Goal: Task Accomplishment & Management: Manage account settings

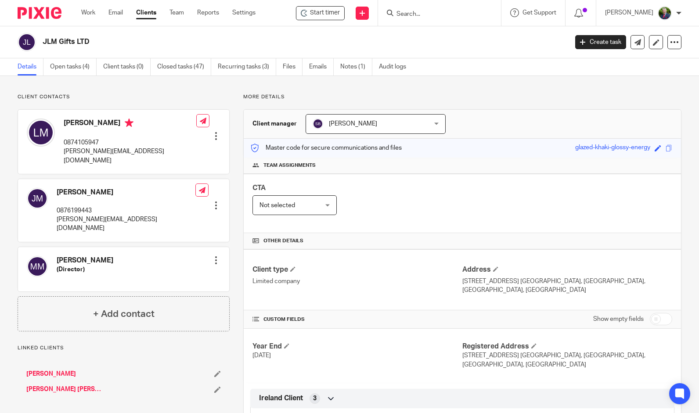
click at [149, 13] on link "Clients" at bounding box center [146, 12] width 20 height 9
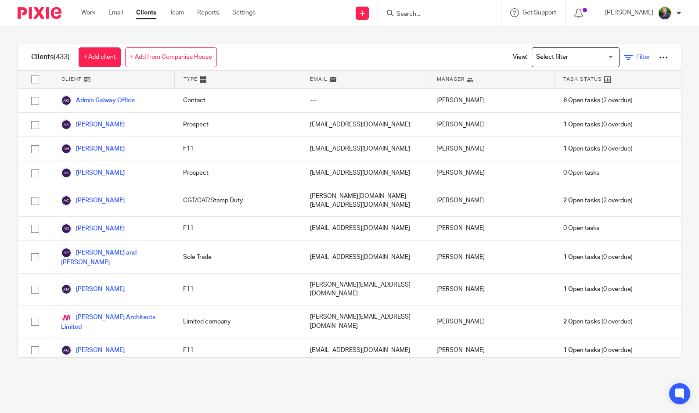
click at [624, 54] on link "Filter" at bounding box center [637, 57] width 26 height 9
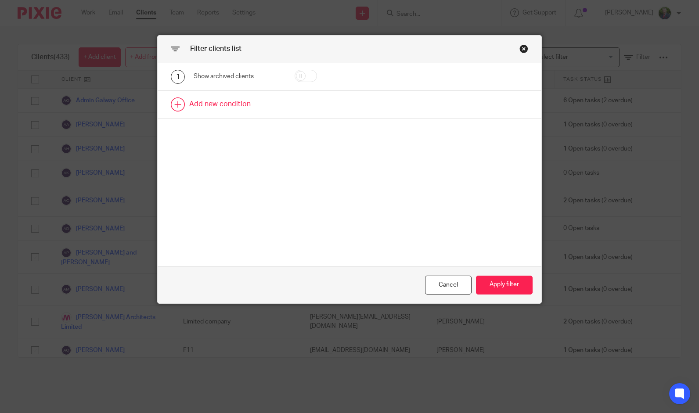
click at [202, 104] on link at bounding box center [350, 104] width 384 height 27
click at [228, 108] on div "Field" at bounding box center [233, 107] width 64 height 18
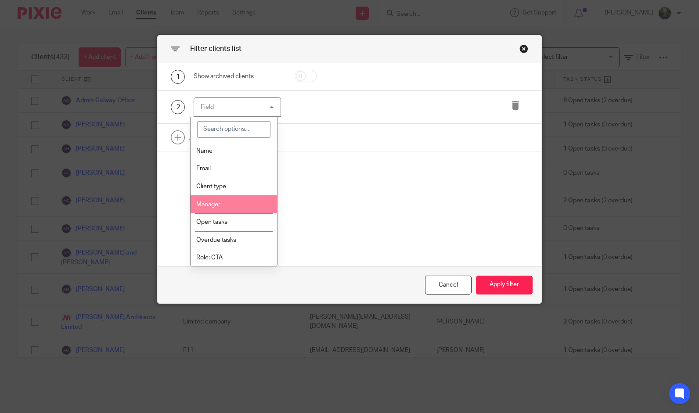
click at [238, 199] on li "Manager" at bounding box center [234, 204] width 87 height 18
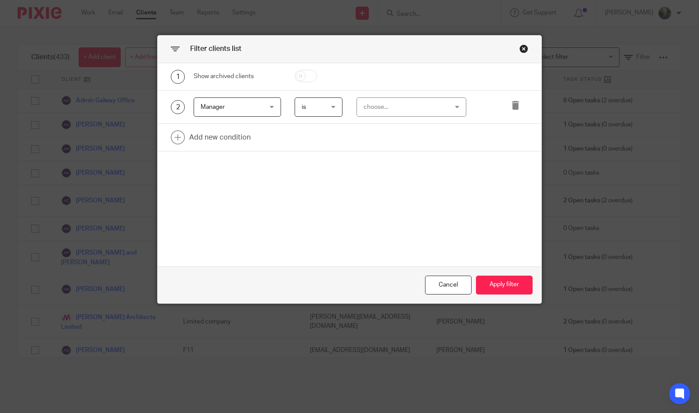
click at [390, 101] on div "choose..." at bounding box center [405, 107] width 82 height 18
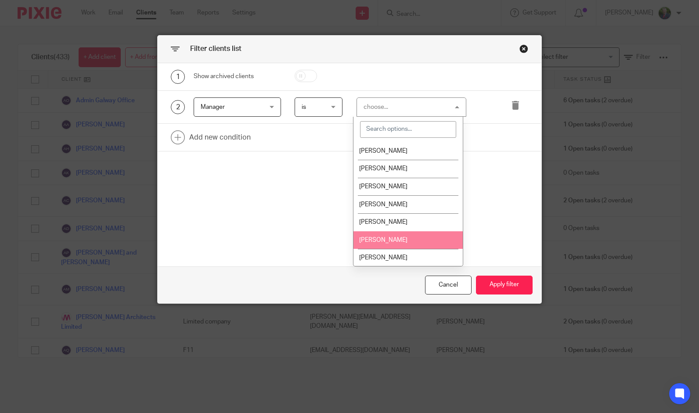
click at [407, 237] on li "[PERSON_NAME]" at bounding box center [408, 240] width 109 height 18
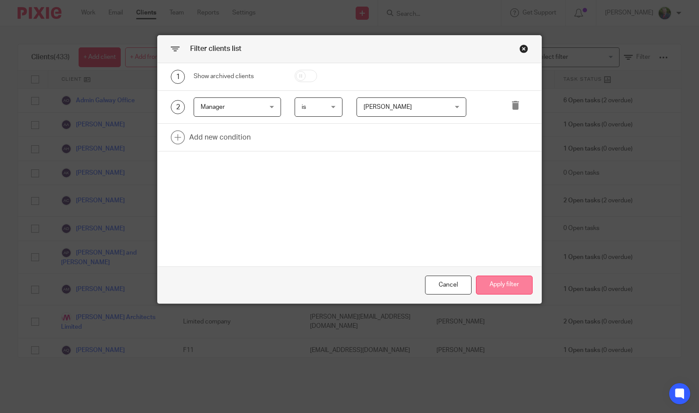
click at [500, 283] on button "Apply filter" at bounding box center [504, 285] width 57 height 19
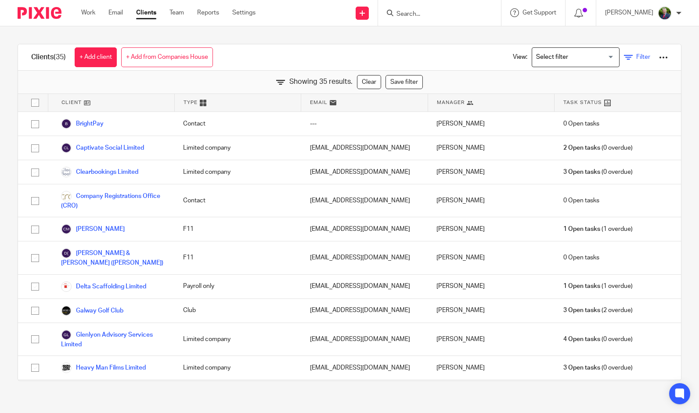
click at [624, 56] on link "Filter" at bounding box center [637, 57] width 26 height 9
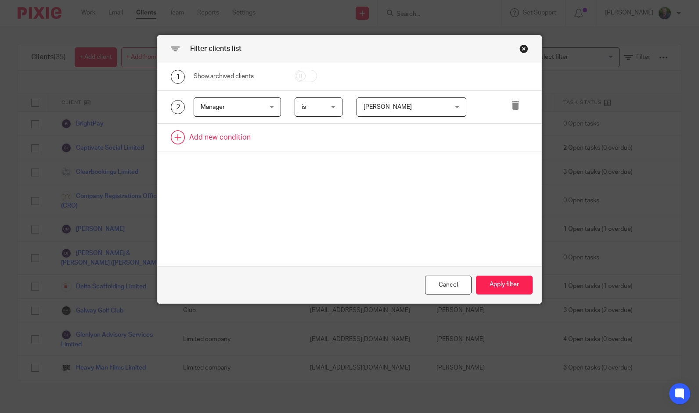
click at [231, 133] on link at bounding box center [350, 137] width 384 height 27
click at [247, 137] on div "Field" at bounding box center [233, 140] width 64 height 18
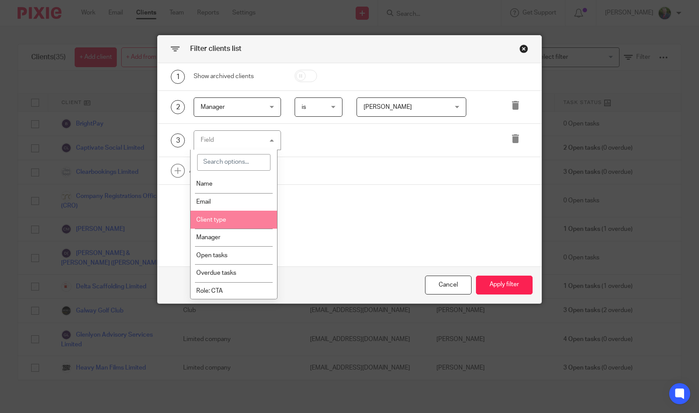
click at [243, 219] on li "Client type" at bounding box center [234, 220] width 87 height 18
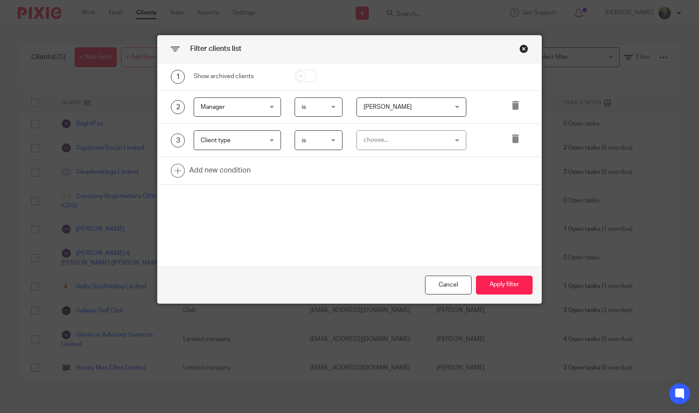
click at [379, 139] on div "choose..." at bounding box center [405, 140] width 82 height 18
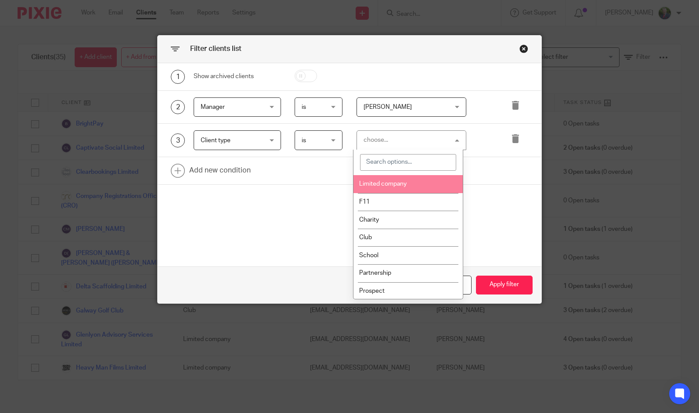
click at [433, 184] on li "Limited company" at bounding box center [408, 184] width 109 height 18
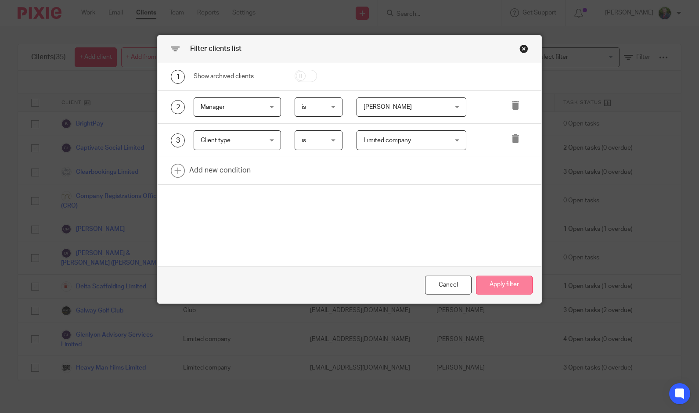
click at [504, 286] on button "Apply filter" at bounding box center [504, 285] width 57 height 19
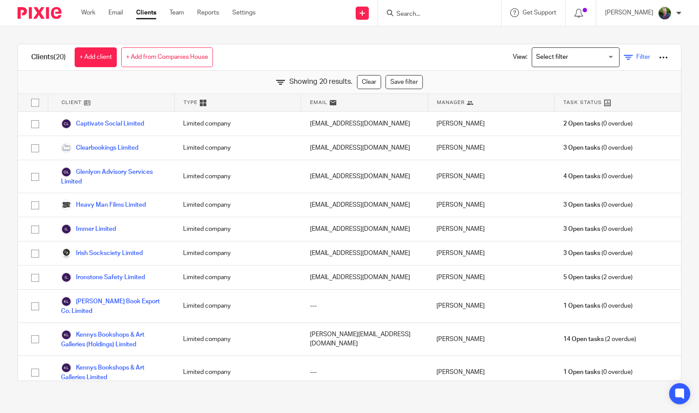
click at [624, 57] on link "Filter" at bounding box center [637, 57] width 26 height 9
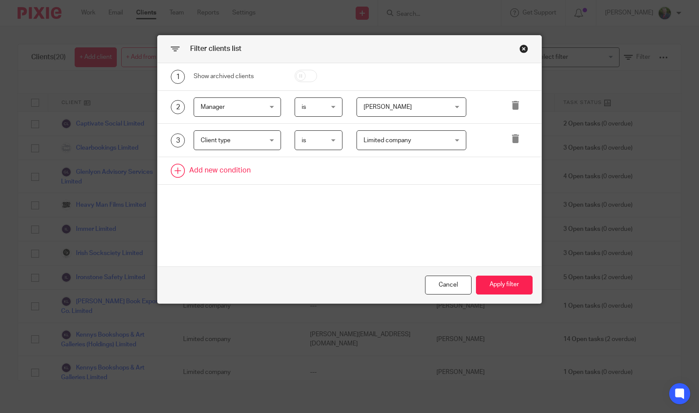
click at [222, 169] on link at bounding box center [350, 170] width 384 height 27
click at [225, 172] on div "Field" at bounding box center [233, 173] width 64 height 18
type input "boo"
click at [378, 223] on div "1 Show archived clients 2 Manager Manager Name Email Client type Manager Open t…" at bounding box center [350, 164] width 384 height 203
click at [446, 281] on div "Cancel" at bounding box center [448, 285] width 47 height 19
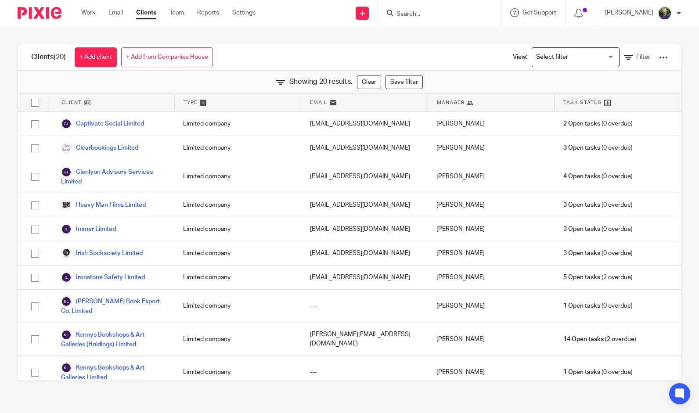
click at [459, 12] on input "Search" at bounding box center [435, 15] width 79 height 8
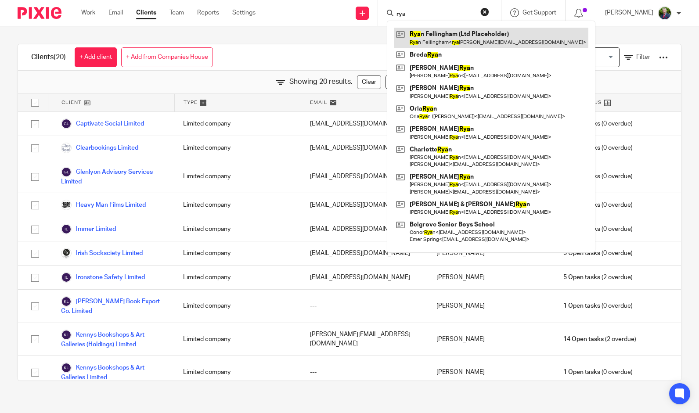
type input "rya"
click at [470, 36] on link at bounding box center [491, 38] width 195 height 20
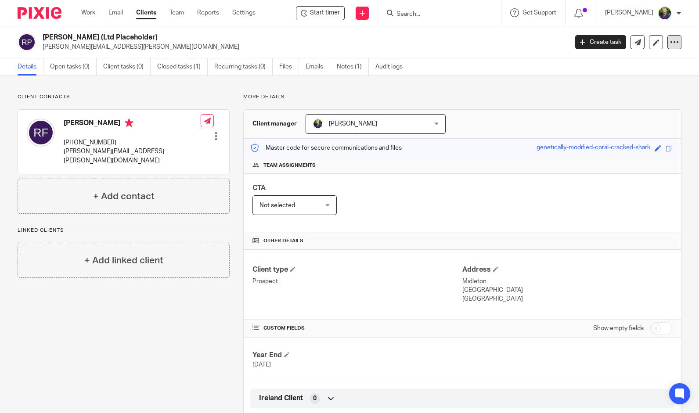
click at [670, 41] on icon at bounding box center [674, 42] width 9 height 9
click at [604, 103] on button "Archive client" at bounding box center [619, 102] width 97 height 11
click at [91, 12] on link "Work" at bounding box center [88, 12] width 14 height 9
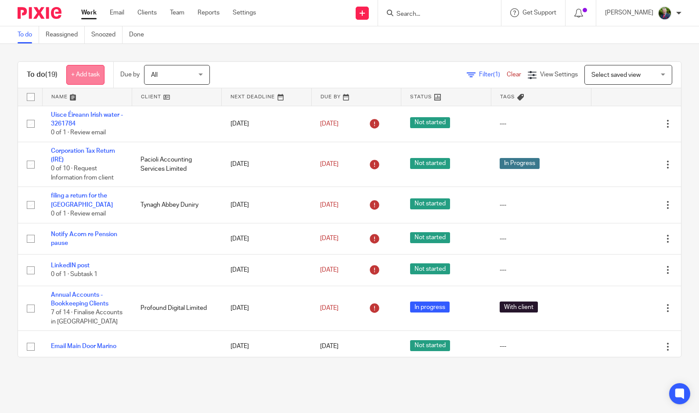
click at [87, 77] on link "+ Add task" at bounding box center [85, 75] width 38 height 20
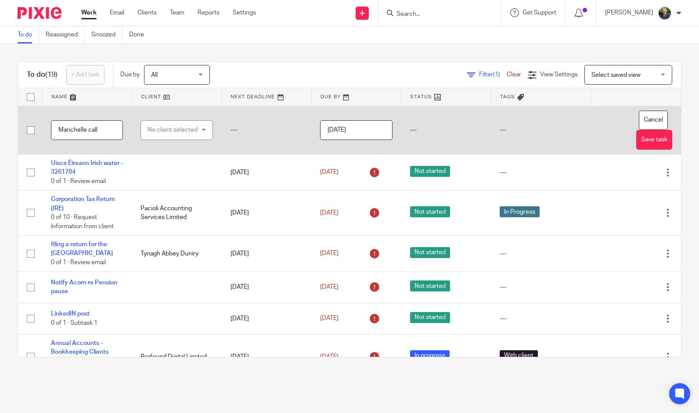
type input "Marichelle call"
click at [192, 137] on div "No client selected" at bounding box center [174, 130] width 52 height 18
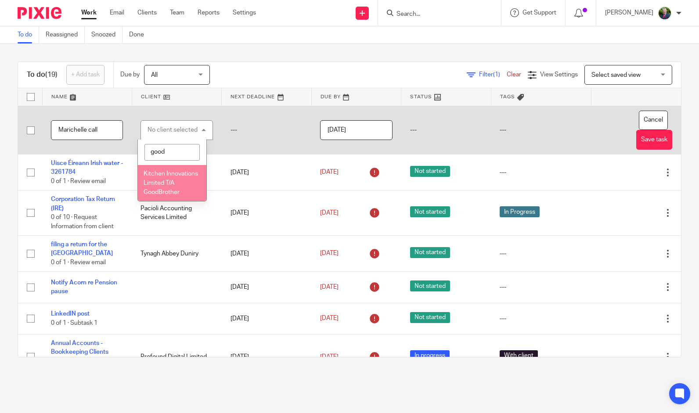
type input "good"
click at [183, 185] on li "Kitchen Innovations Limited T/A GoodBrother" at bounding box center [172, 183] width 69 height 36
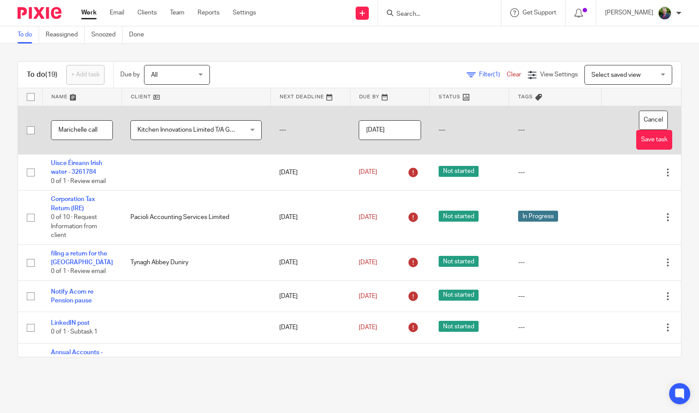
click at [389, 132] on input "[DATE]" at bounding box center [390, 130] width 62 height 20
click at [324, 150] on td "---" at bounding box center [311, 130] width 80 height 49
click at [638, 146] on button "Save task" at bounding box center [654, 140] width 36 height 20
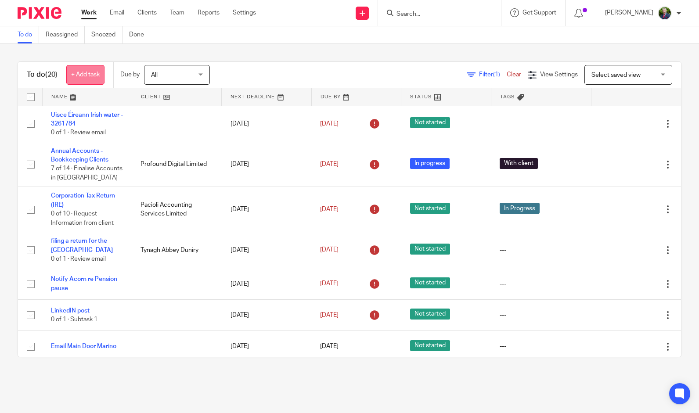
click at [93, 76] on link "+ Add task" at bounding box center [85, 75] width 38 height 20
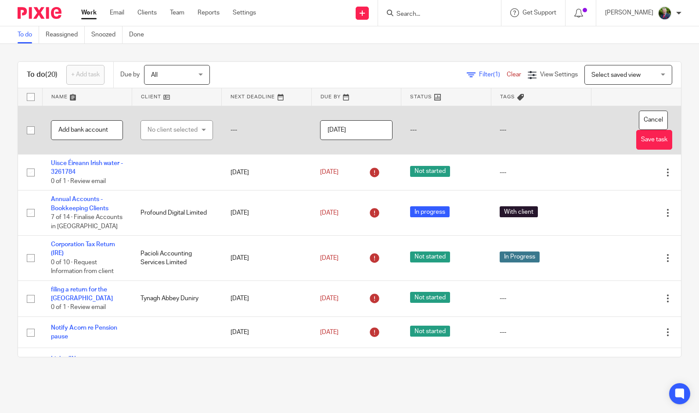
type input "Add bank account"
click at [161, 135] on div "No client selected" at bounding box center [174, 130] width 52 height 18
type input "tyn"
click at [158, 178] on li "Tynagh Abbey Duniry" at bounding box center [172, 178] width 69 height 27
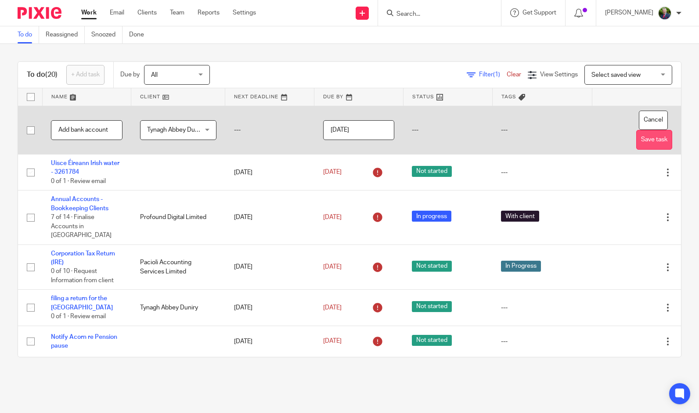
click at [639, 147] on button "Save task" at bounding box center [654, 140] width 36 height 20
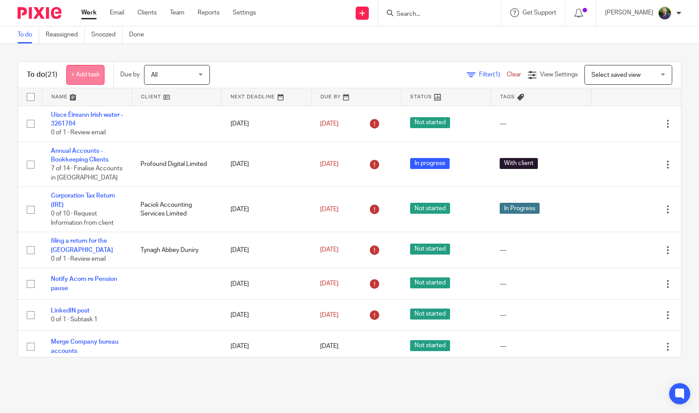
click at [93, 81] on link "+ Add task" at bounding box center [85, 75] width 38 height 20
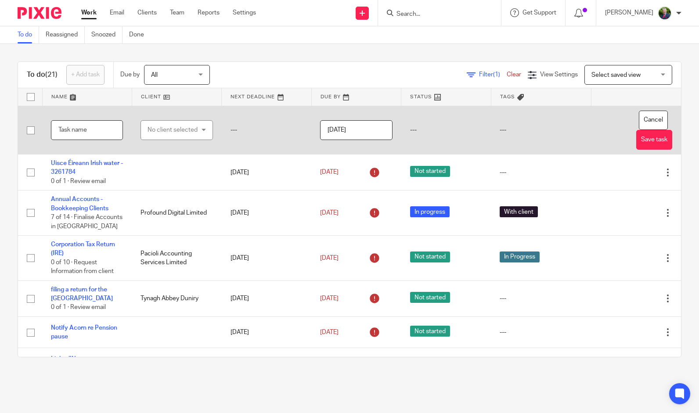
click at [105, 130] on input "text" at bounding box center [87, 130] width 72 height 20
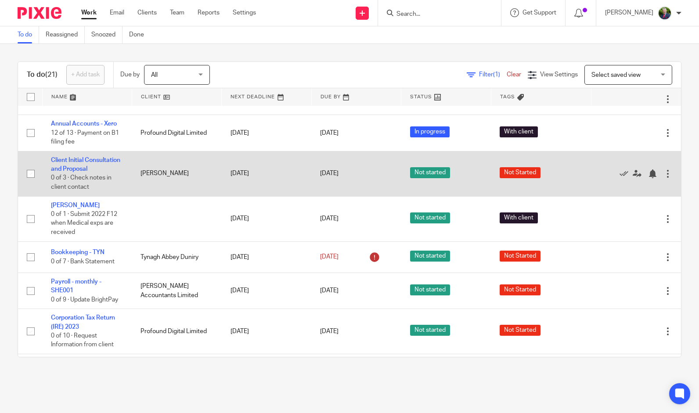
scroll to position [564, 0]
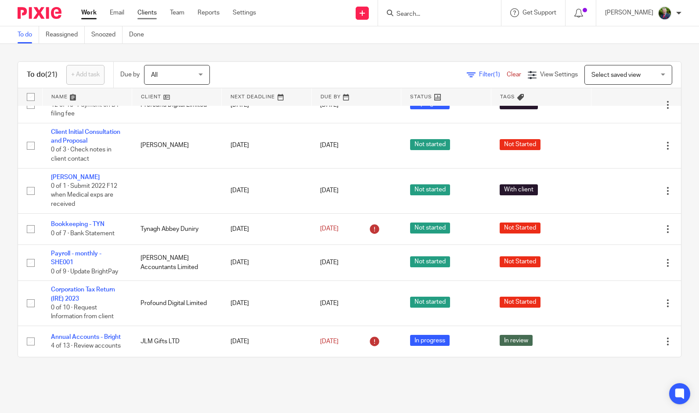
click at [148, 12] on link "Clients" at bounding box center [146, 12] width 19 height 9
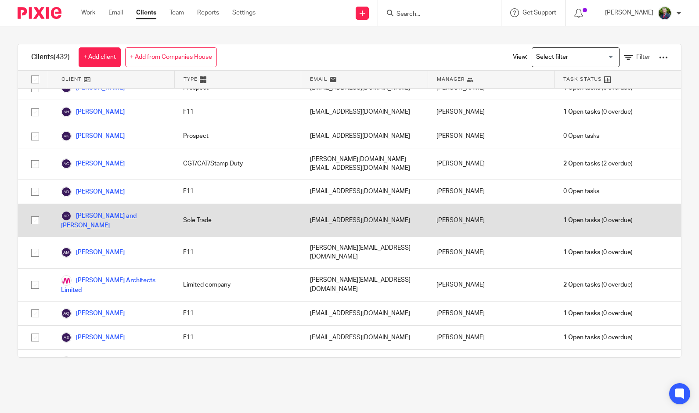
scroll to position [88, 0]
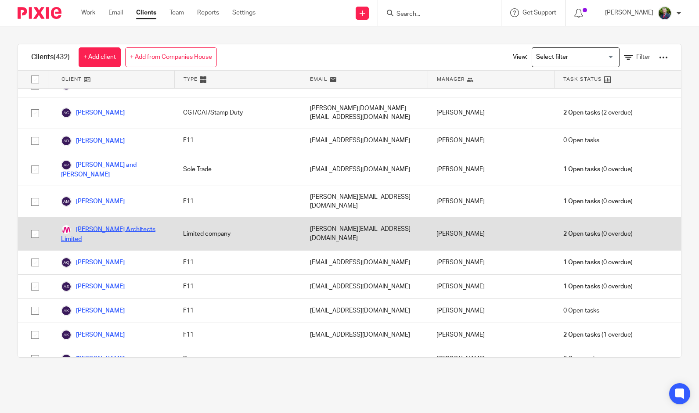
click at [123, 224] on link "[PERSON_NAME] Architects Limited" at bounding box center [113, 233] width 105 height 19
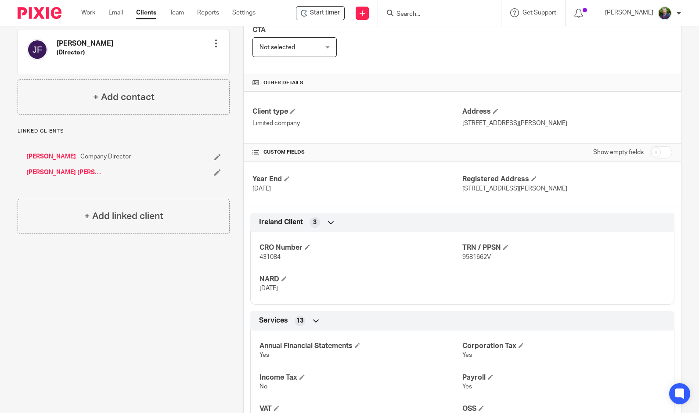
scroll to position [176, 0]
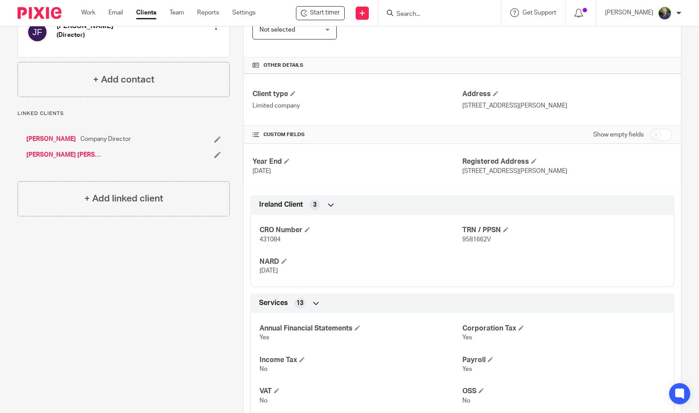
click at [658, 135] on input "checkbox" at bounding box center [661, 135] width 22 height 12
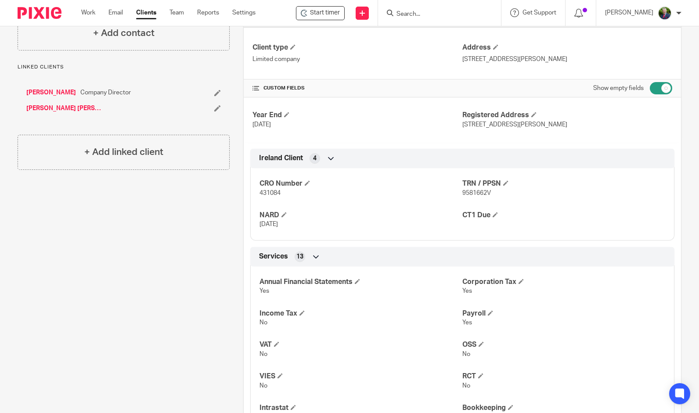
scroll to position [220, 0]
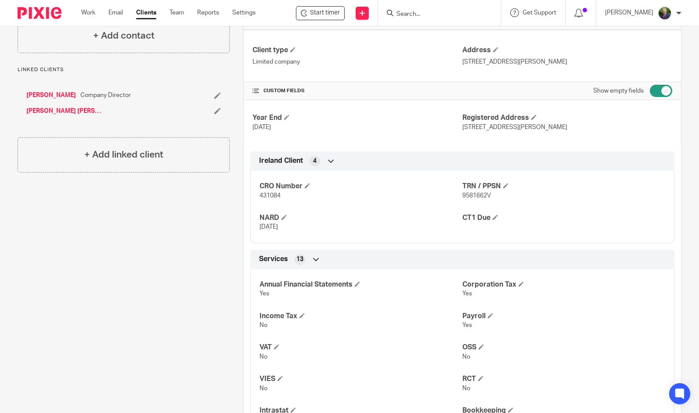
click at [656, 87] on input "checkbox" at bounding box center [661, 91] width 22 height 12
checkbox input "false"
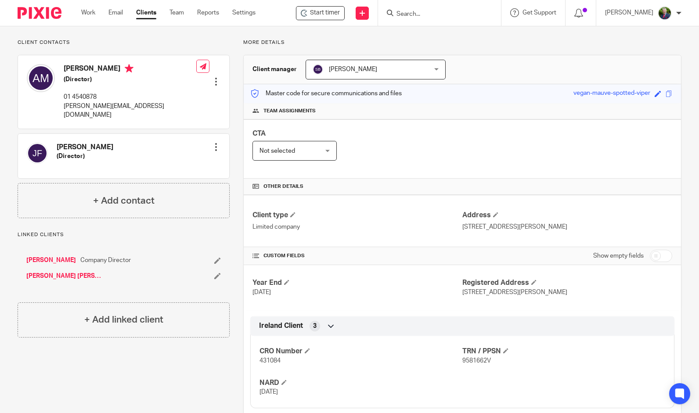
scroll to position [0, 0]
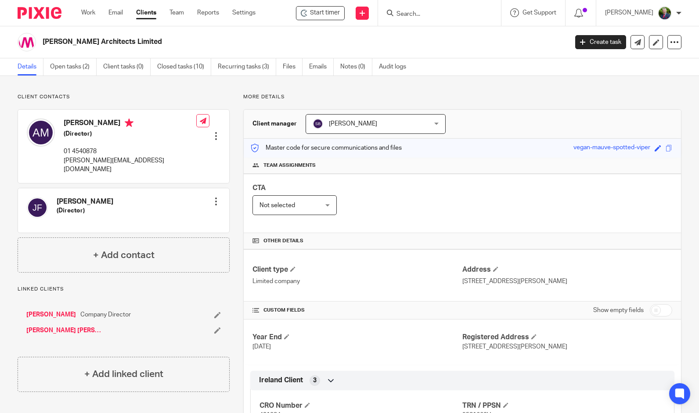
click at [456, 17] on input "Search" at bounding box center [435, 15] width 79 height 8
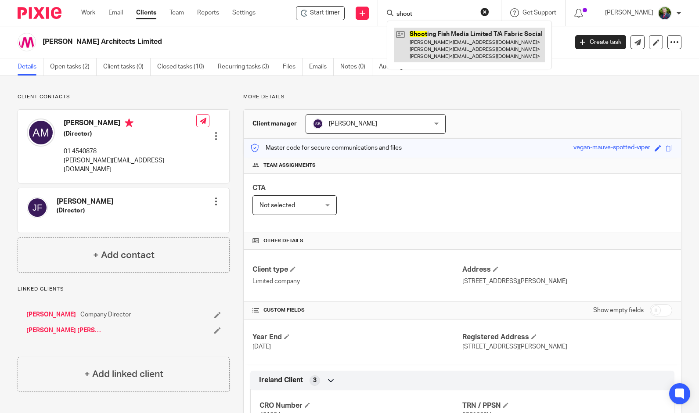
type input "shoot"
click at [456, 35] on link at bounding box center [469, 45] width 151 height 35
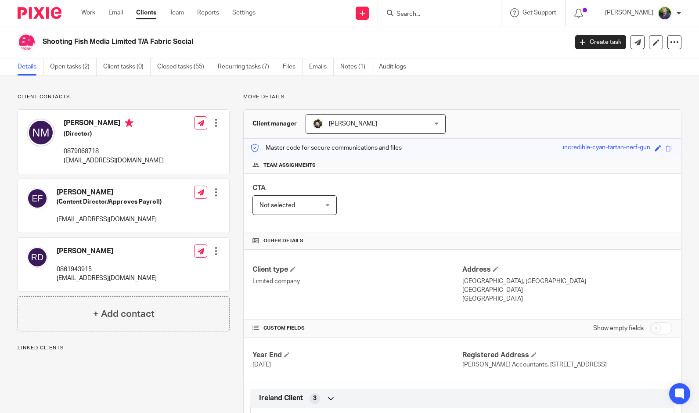
click at [416, 121] on div "[PERSON_NAME] [PERSON_NAME]" at bounding box center [376, 124] width 140 height 20
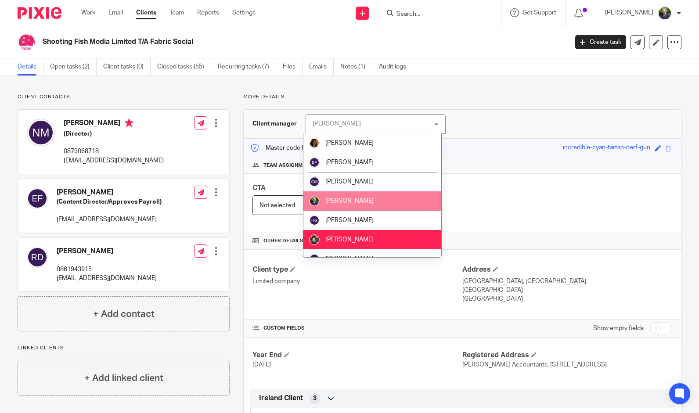
click at [373, 203] on li "[PERSON_NAME]" at bounding box center [372, 201] width 137 height 19
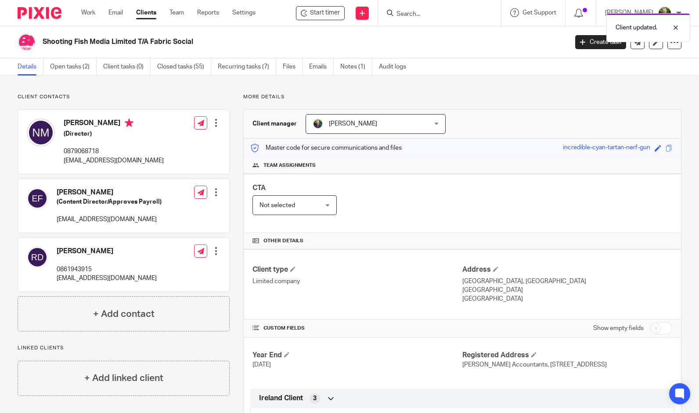
click at [456, 13] on div "Client updated." at bounding box center [520, 25] width 341 height 33
click at [432, 15] on div "Client updated." at bounding box center [520, 25] width 341 height 33
click at [408, 15] on div "Client updated." at bounding box center [520, 25] width 341 height 33
click at [482, 61] on div "Details Open tasks (2) Client tasks (0) Closed tasks (55) Recurring tasks (7) F…" at bounding box center [349, 67] width 699 height 18
click at [464, 11] on input "Search" at bounding box center [435, 15] width 79 height 8
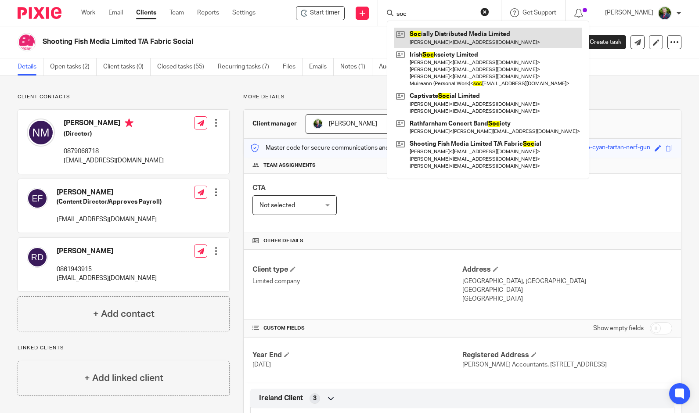
type input "soc"
click at [468, 39] on link at bounding box center [488, 38] width 188 height 20
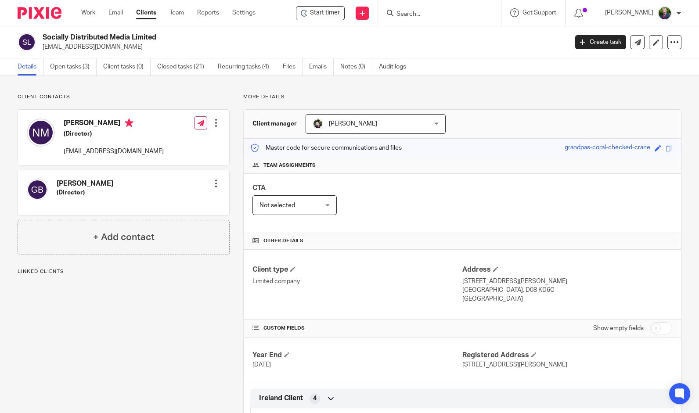
click at [401, 130] on span "[PERSON_NAME]" at bounding box center [366, 124] width 106 height 18
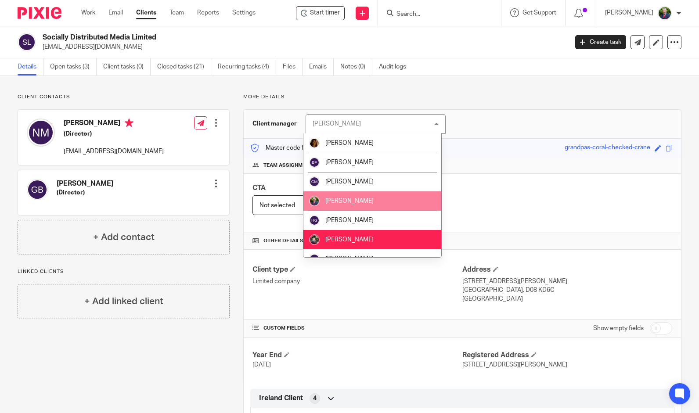
click at [345, 198] on span "[PERSON_NAME]" at bounding box center [349, 201] width 48 height 6
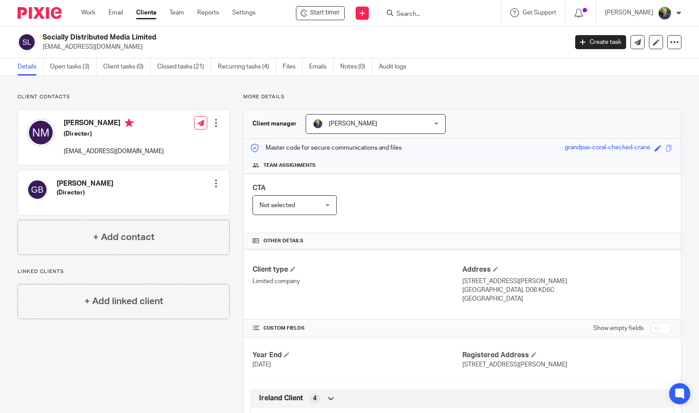
drag, startPoint x: 154, startPoint y: 13, endPoint x: 163, endPoint y: 18, distance: 10.2
click at [154, 14] on link "Clients" at bounding box center [146, 12] width 20 height 9
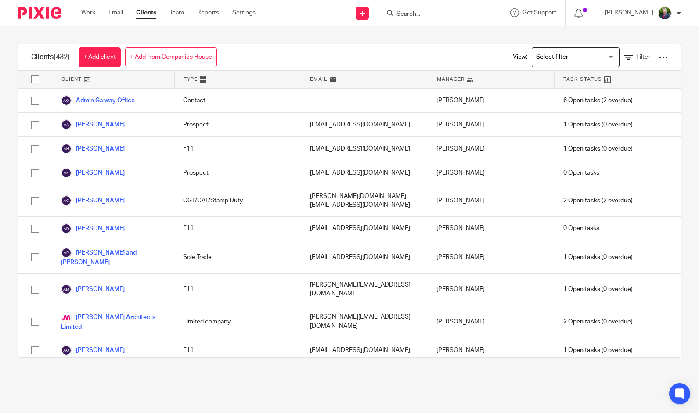
click at [150, 13] on link "Clients" at bounding box center [146, 12] width 20 height 9
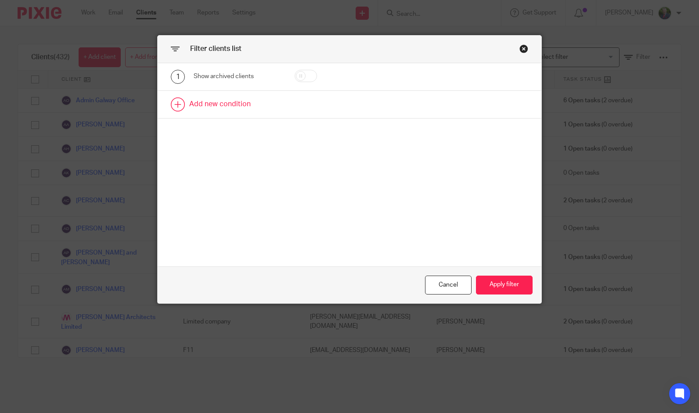
click at [208, 105] on link at bounding box center [350, 104] width 384 height 27
click at [218, 133] on link at bounding box center [350, 137] width 384 height 27
click at [234, 111] on div "Field" at bounding box center [233, 107] width 64 height 18
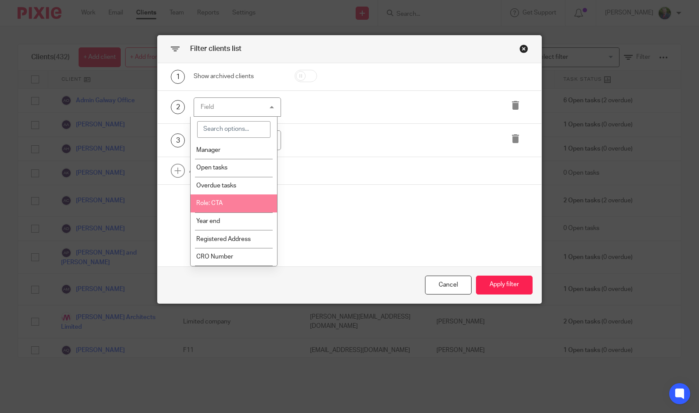
scroll to position [44, 0]
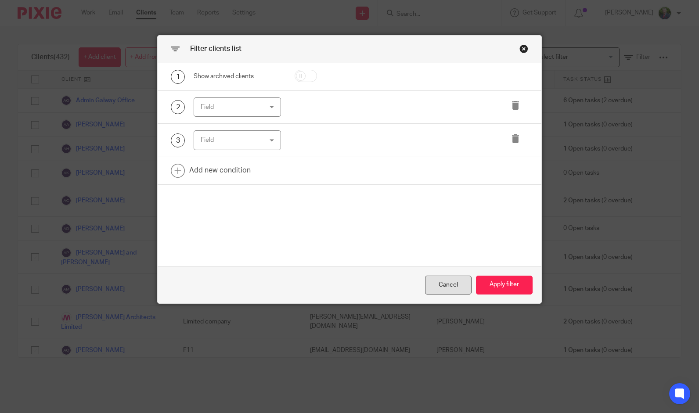
click at [459, 290] on div "Cancel" at bounding box center [448, 285] width 47 height 19
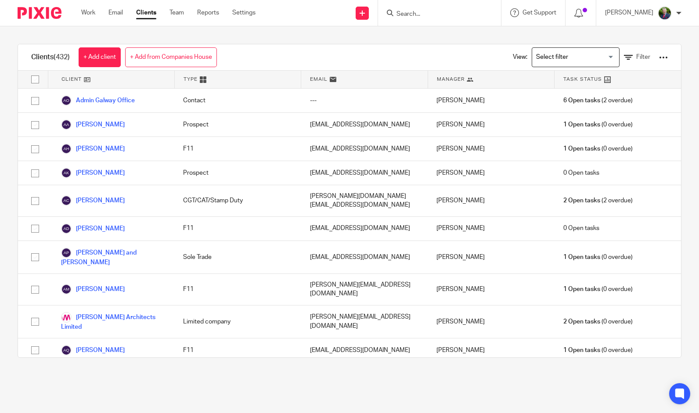
click at [48, 388] on main "Clients (432) + Add client + Add from Companies House View: Loading... Filter C…" at bounding box center [349, 206] width 699 height 413
click at [335, 397] on main "Clients (432) + Add client + Add from Companies House View: Loading... Filter C…" at bounding box center [349, 206] width 699 height 413
click at [624, 54] on link "Filter" at bounding box center [637, 57] width 26 height 9
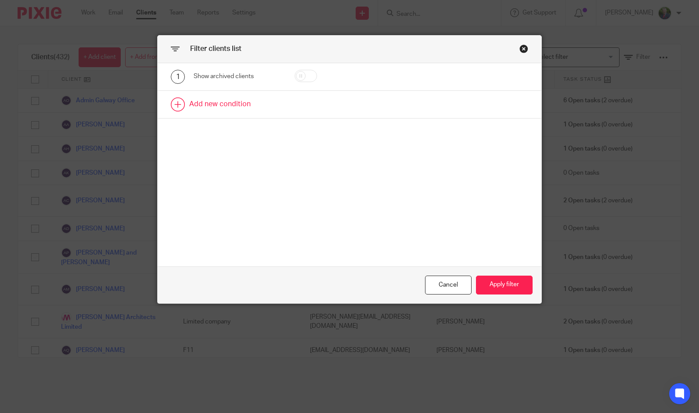
click at [228, 106] on link at bounding box center [350, 104] width 384 height 27
click at [258, 106] on div "Field" at bounding box center [233, 107] width 64 height 18
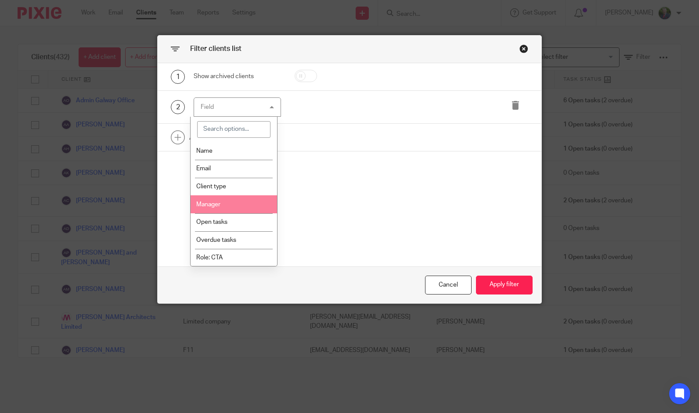
click at [242, 200] on li "Manager" at bounding box center [234, 204] width 87 height 18
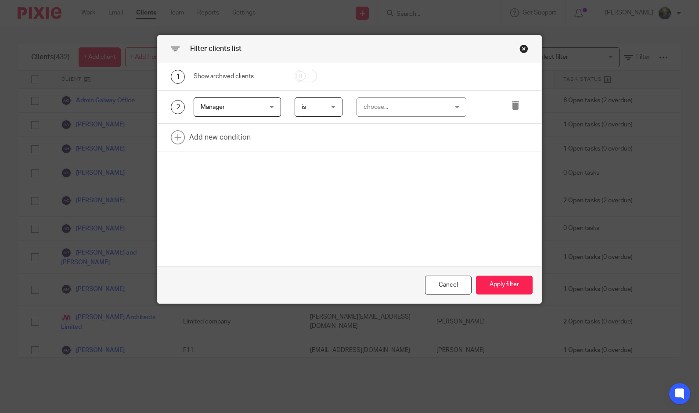
click at [390, 103] on div "choose..." at bounding box center [405, 107] width 82 height 18
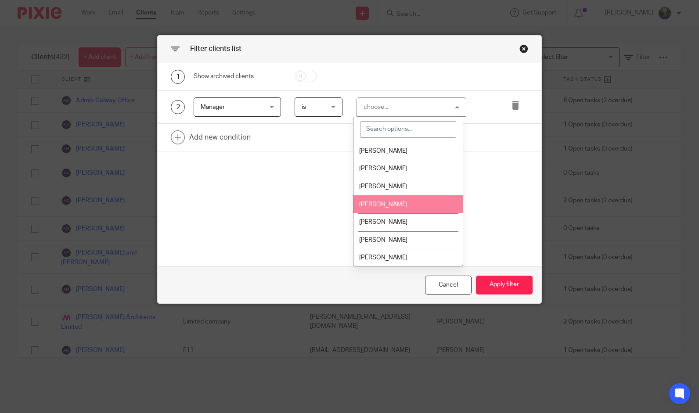
click at [393, 202] on li "[PERSON_NAME]" at bounding box center [408, 204] width 109 height 18
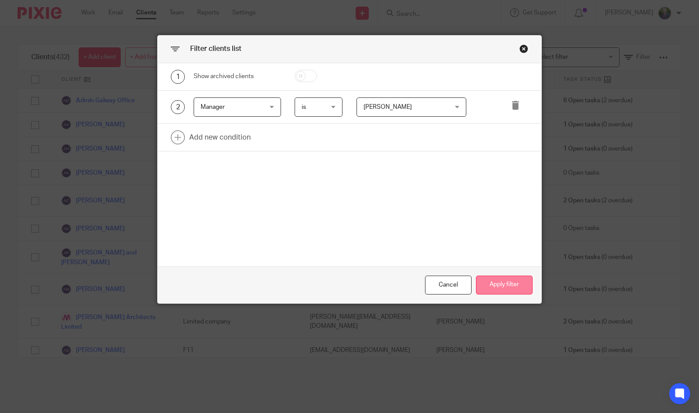
click at [494, 280] on button "Apply filter" at bounding box center [504, 285] width 57 height 19
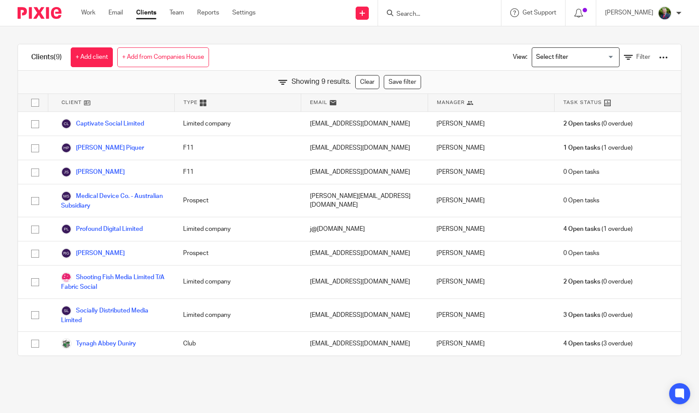
click at [9, 239] on div "Clients (9) + Add client + Add from Companies House View: Loading... Filter Sho…" at bounding box center [349, 199] width 699 height 347
